Goal: Use online tool/utility: Utilize a website feature to perform a specific function

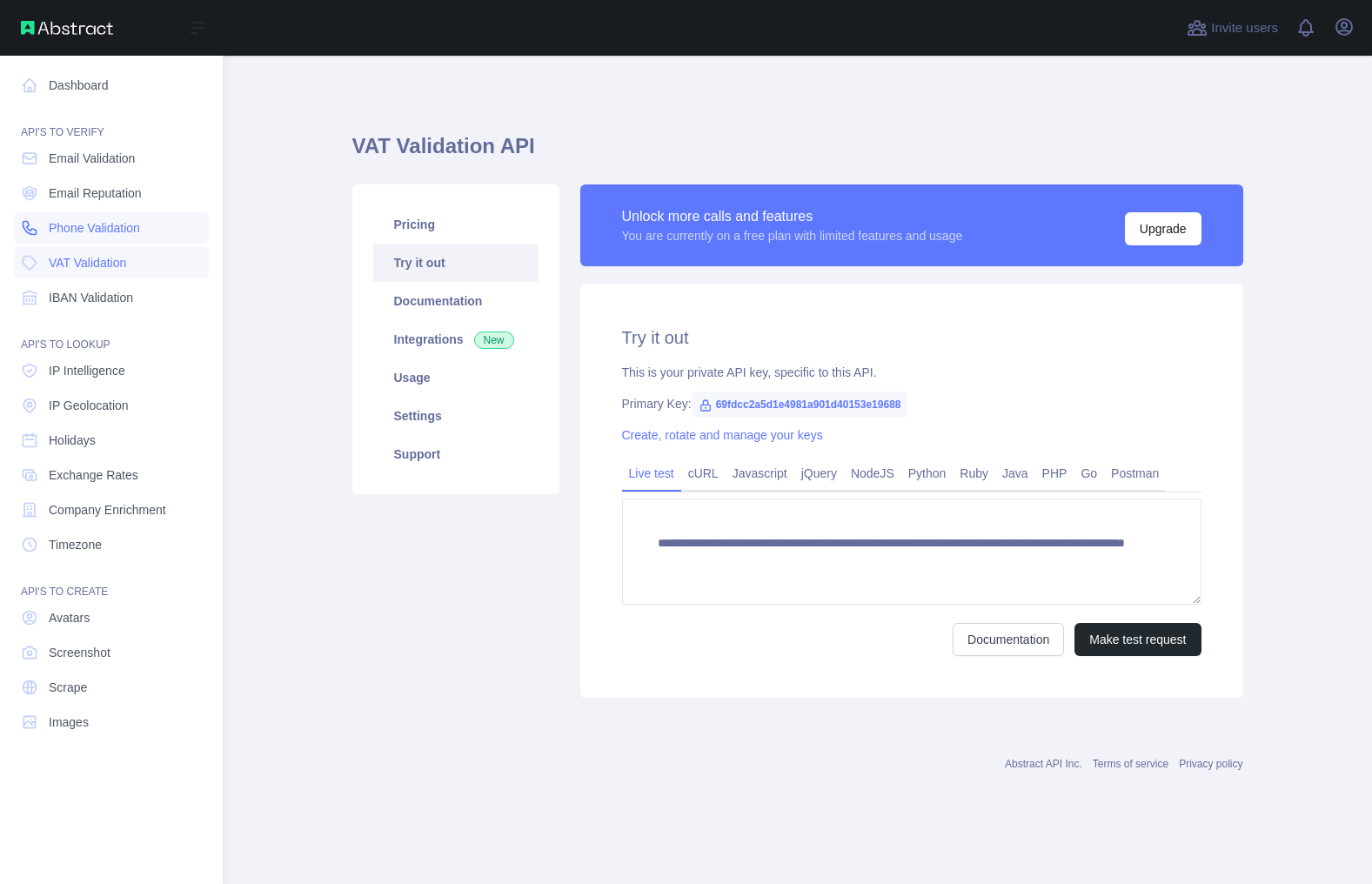
click at [31, 228] on icon at bounding box center [30, 228] width 17 height 17
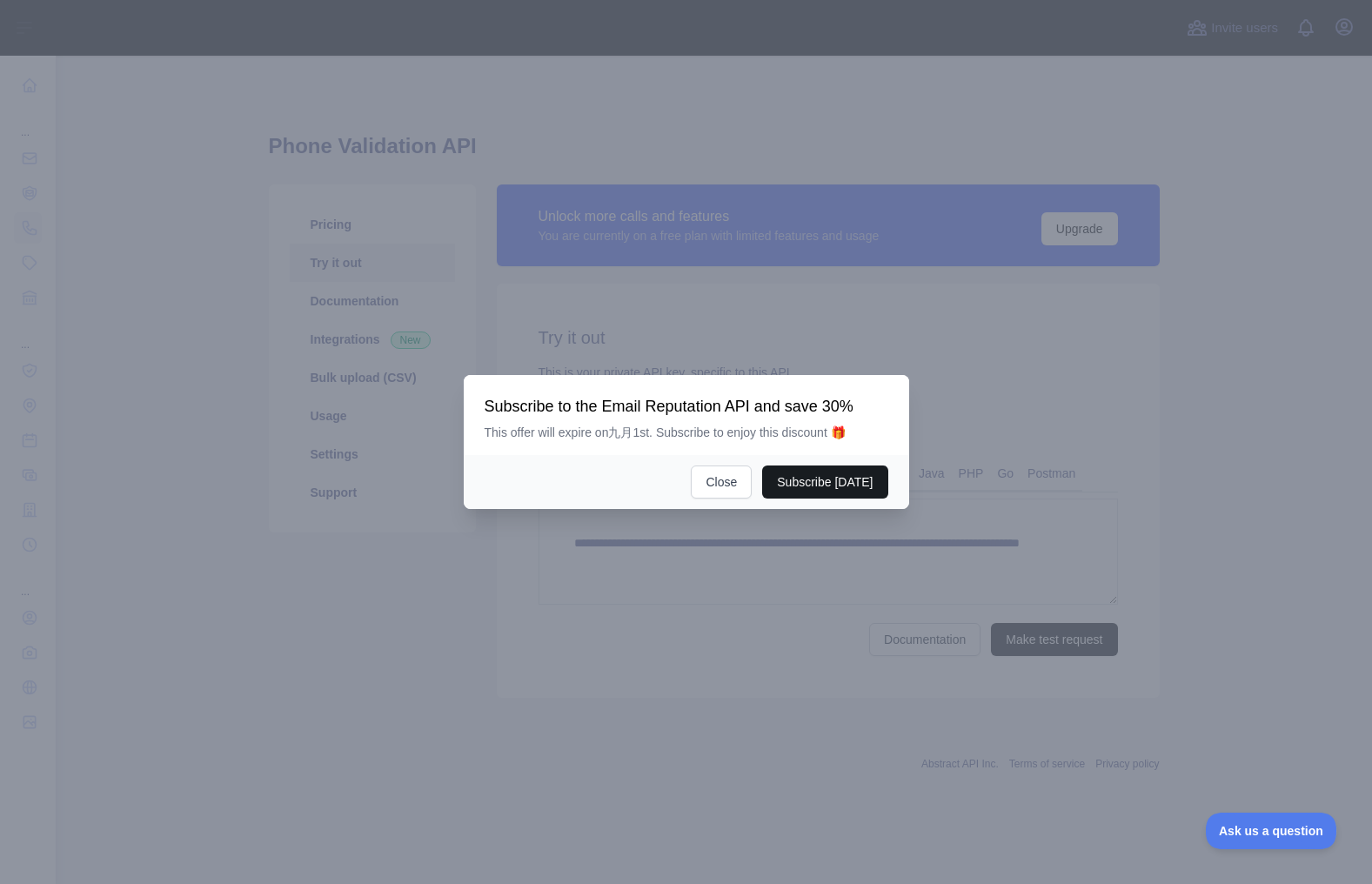
click at [820, 486] on button "Subscribe [DATE]" at bounding box center [825, 482] width 126 height 33
click at [737, 480] on button "Close" at bounding box center [721, 482] width 61 height 33
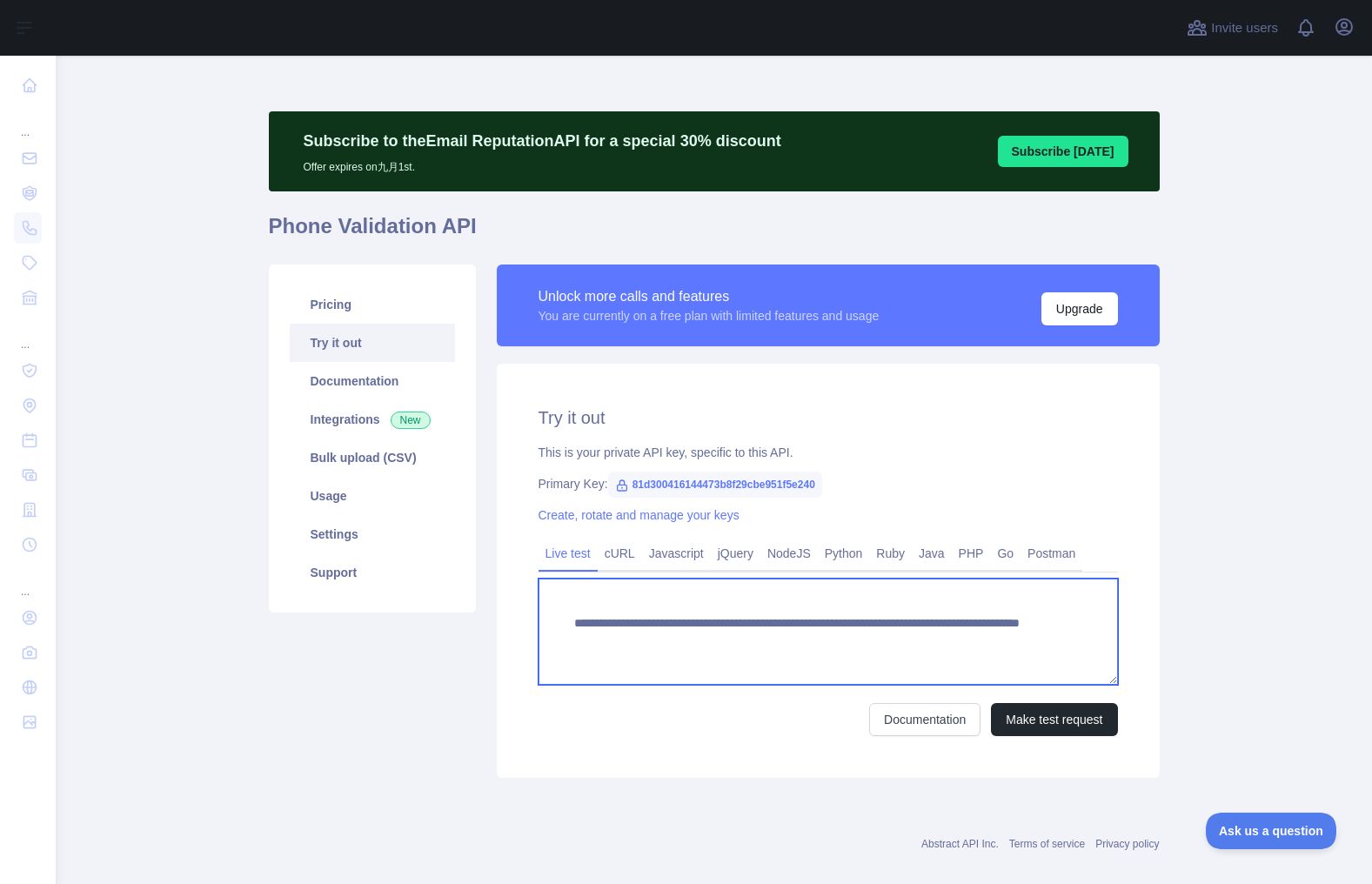
click at [1042, 643] on textarea "**********" at bounding box center [828, 632] width 580 height 106
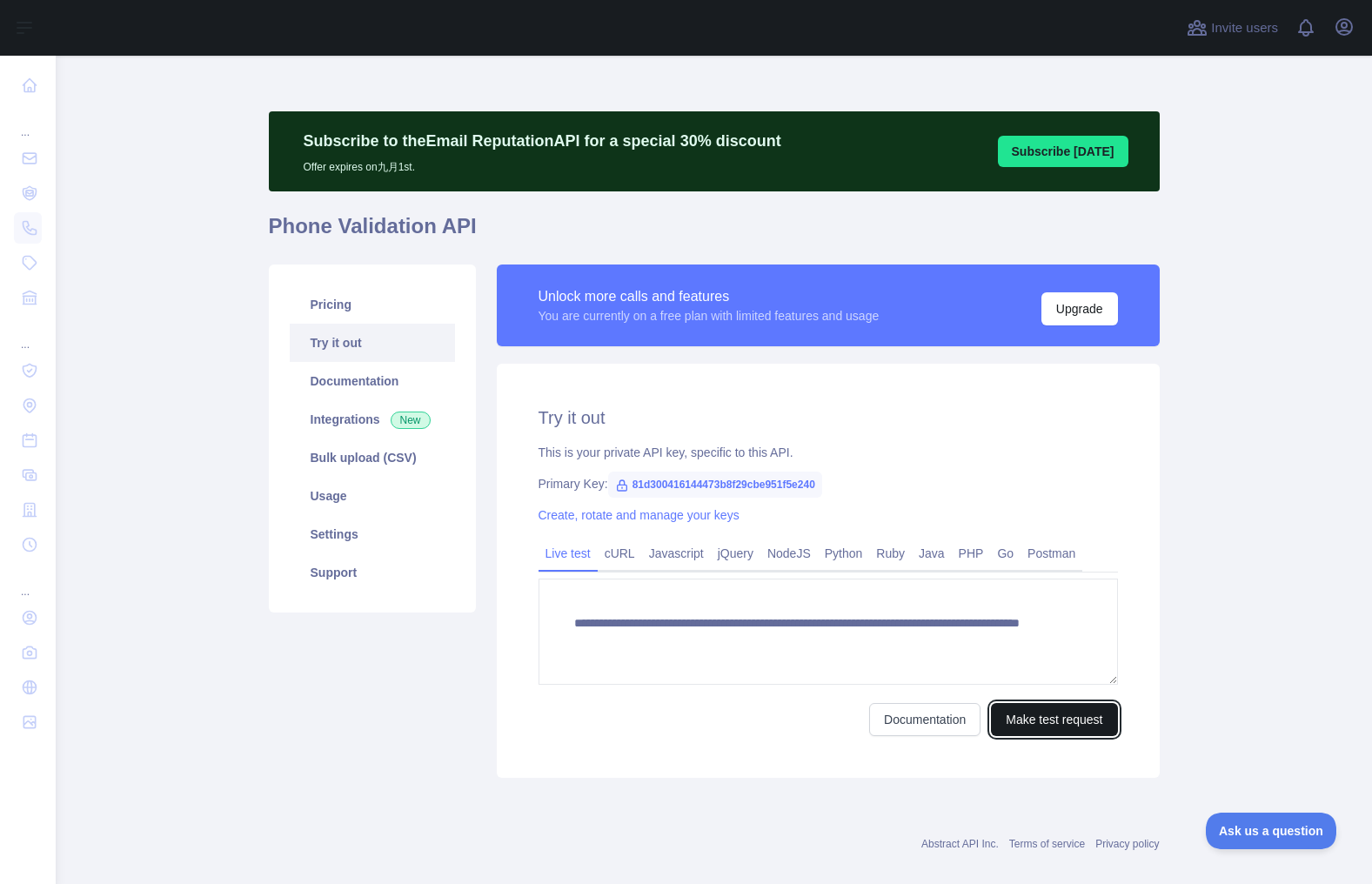
click at [1043, 714] on button "Make test request" at bounding box center [1053, 719] width 126 height 33
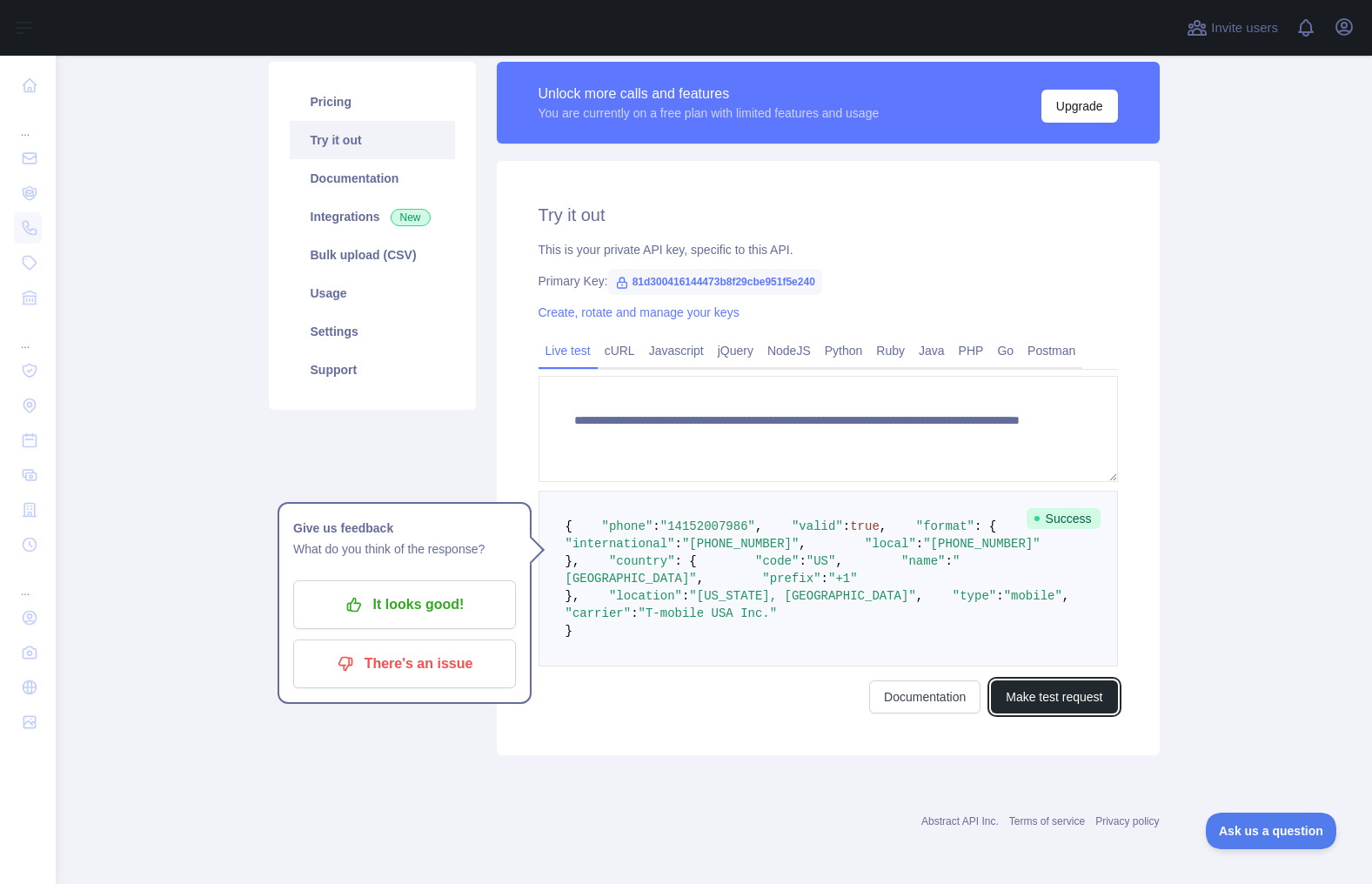
scroll to position [348, 0]
click at [953, 602] on span ""type"" at bounding box center [975, 596] width 44 height 14
click at [621, 620] on span ""carrier"" at bounding box center [599, 613] width 66 height 14
